Goal: Navigation & Orientation: Find specific page/section

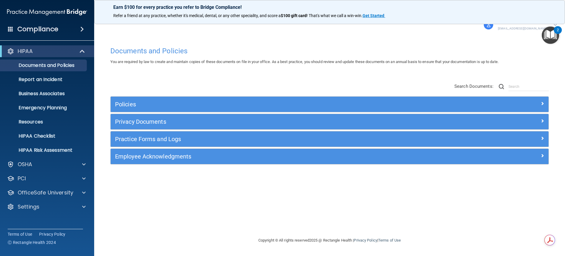
click at [554, 25] on img at bounding box center [556, 25] width 4 height 2
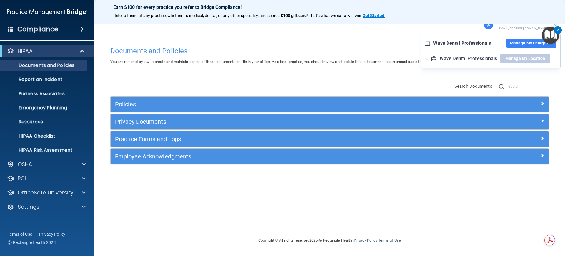
click at [522, 42] on button "Manage My Enterprise" at bounding box center [532, 43] width 50 height 9
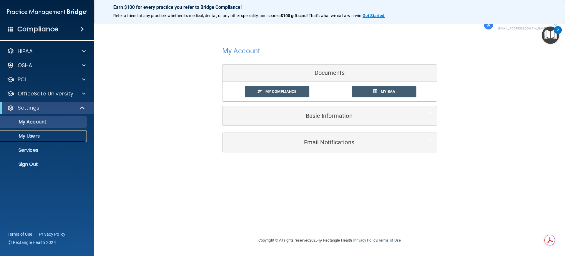
click at [31, 137] on p "My Users" at bounding box center [44, 136] width 80 height 6
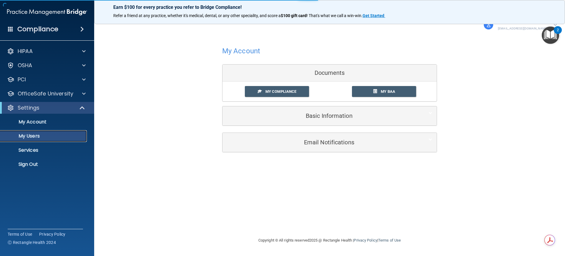
select select "20"
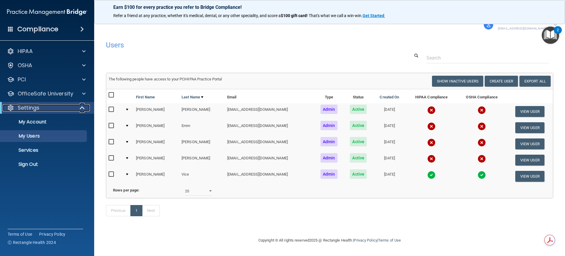
click at [80, 104] on span at bounding box center [82, 107] width 5 height 7
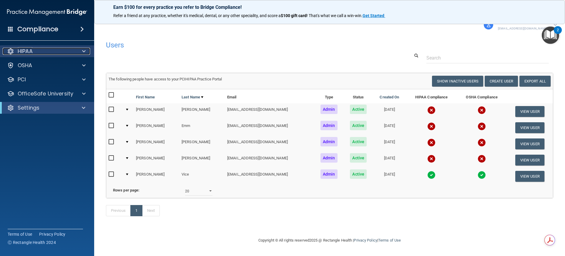
click at [84, 50] on span at bounding box center [84, 51] width 4 height 7
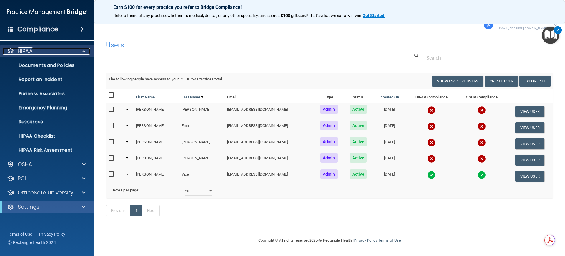
click at [83, 53] on span at bounding box center [84, 51] width 4 height 7
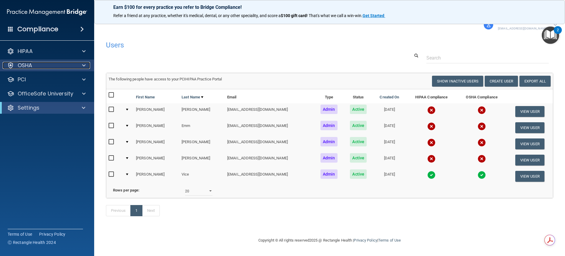
click at [86, 65] on div at bounding box center [83, 65] width 15 height 7
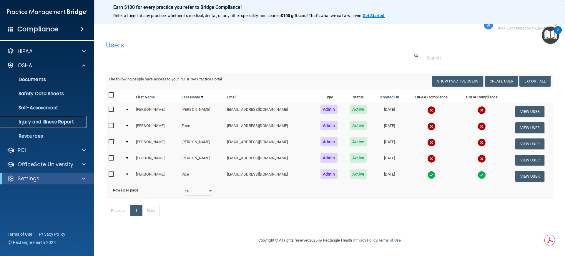
click at [45, 120] on p "Injury and Illness Report" at bounding box center [44, 122] width 80 height 6
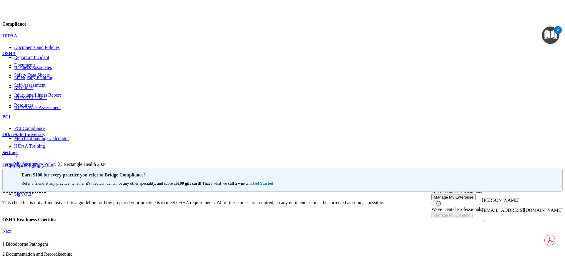
click at [28, 39] on p "HIPAA" at bounding box center [282, 35] width 560 height 5
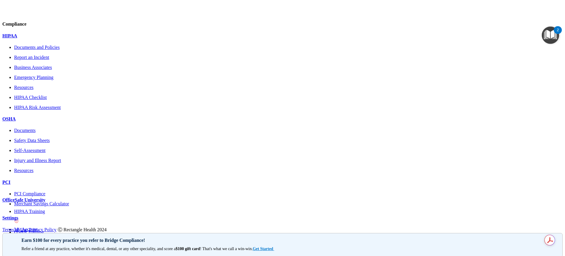
click at [85, 126] on div at bounding box center [282, 126] width 560 height 0
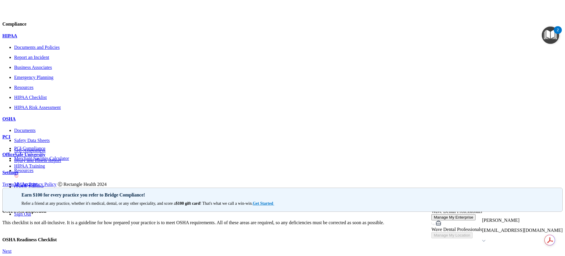
click at [24, 50] on p "Documents and Policies" at bounding box center [288, 47] width 549 height 5
